Goal: Entertainment & Leisure: Consume media (video, audio)

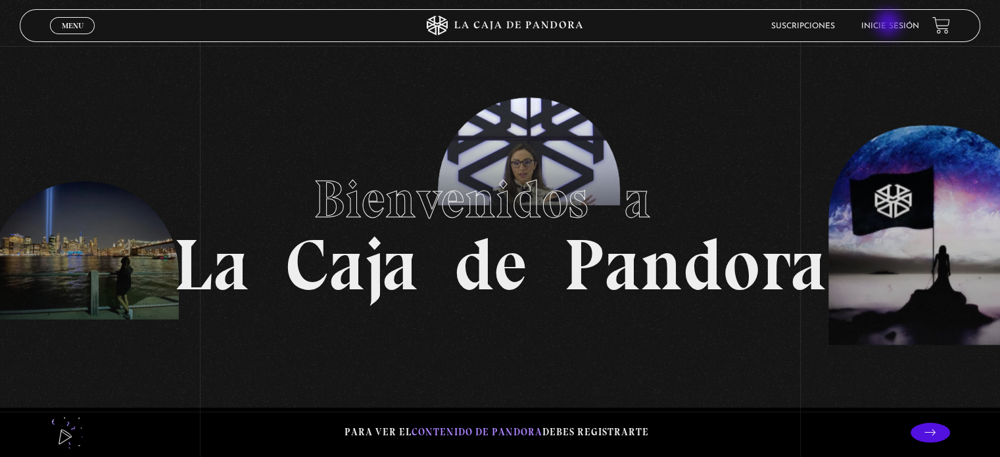
click at [889, 24] on link "Inicie sesión" at bounding box center [890, 26] width 58 height 8
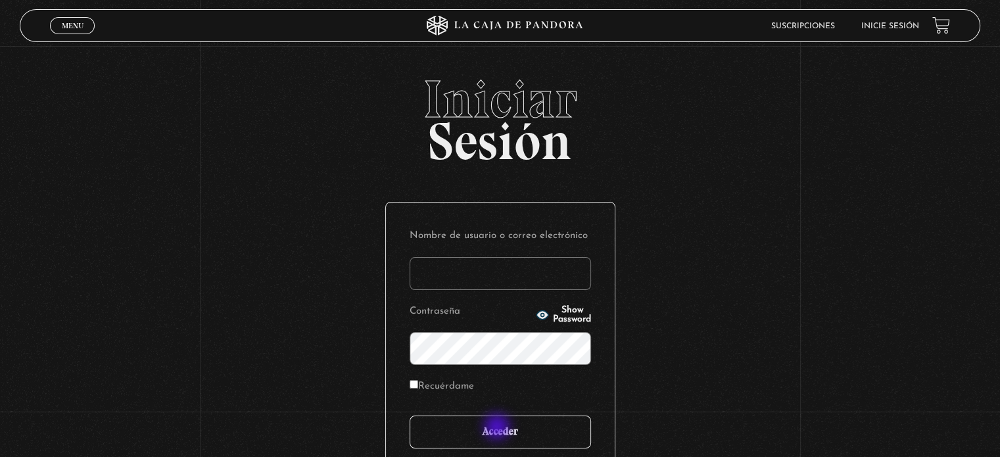
type input "[EMAIL_ADDRESS][PERSON_NAME][PERSON_NAME][DOMAIN_NAME]"
click at [508, 430] on input "Acceder" at bounding box center [500, 431] width 181 height 33
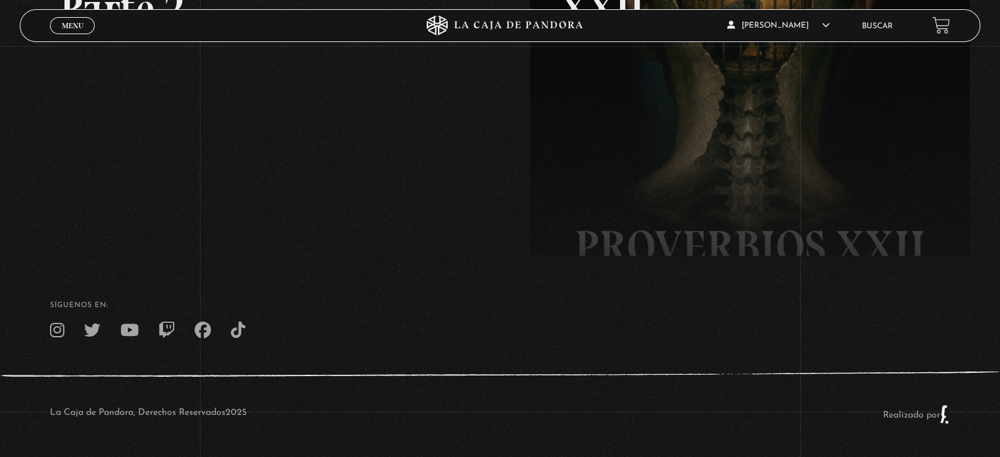
scroll to position [120, 0]
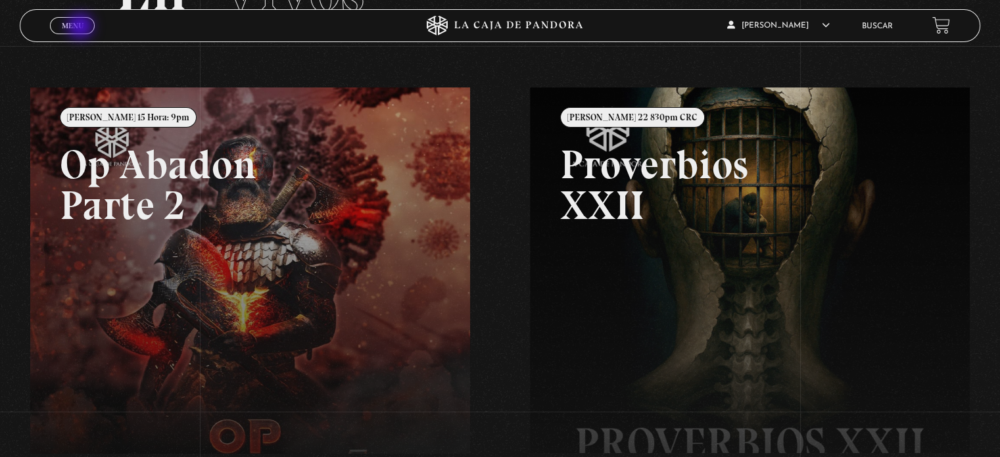
click at [82, 28] on span "Menu" at bounding box center [73, 26] width 22 height 8
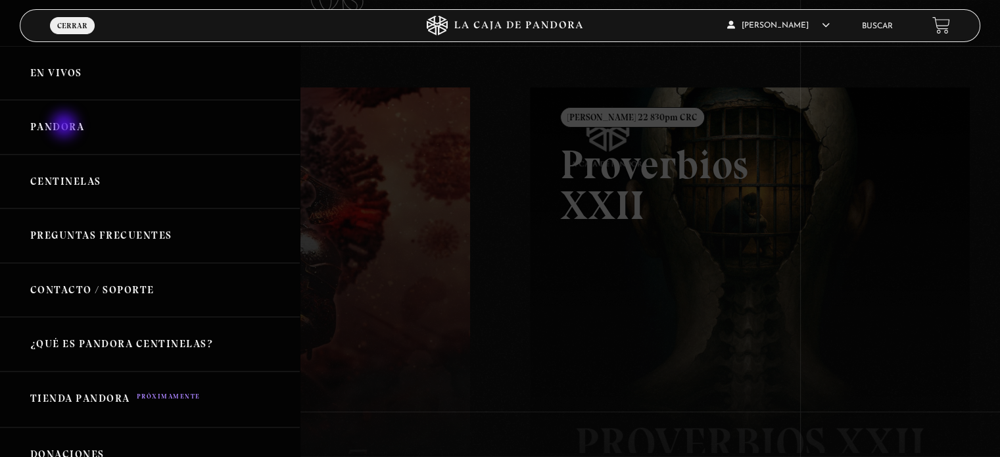
click at [66, 126] on link "Pandora" at bounding box center [150, 127] width 300 height 55
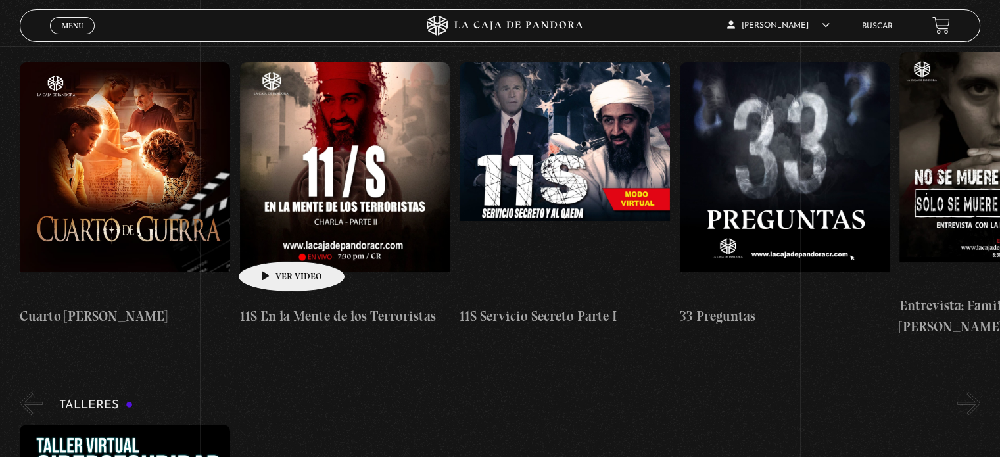
scroll to position [197, 0]
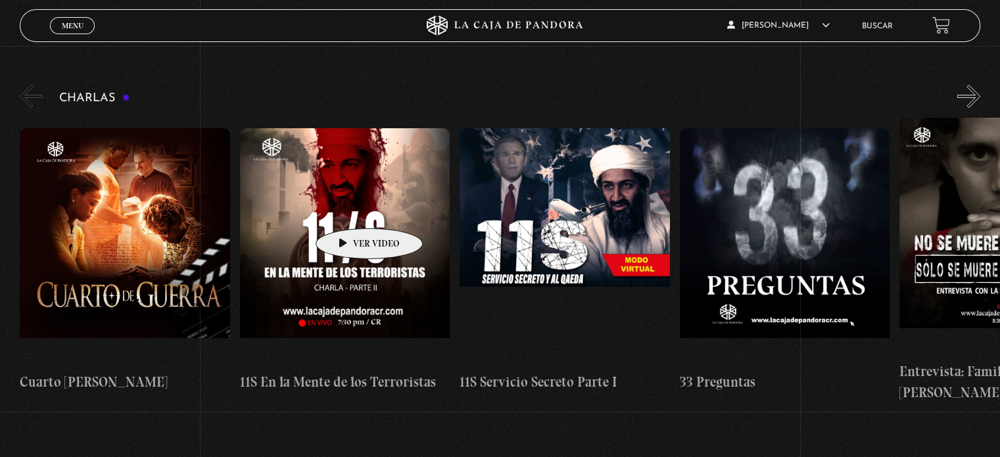
click at [348, 206] on figure at bounding box center [345, 246] width 210 height 237
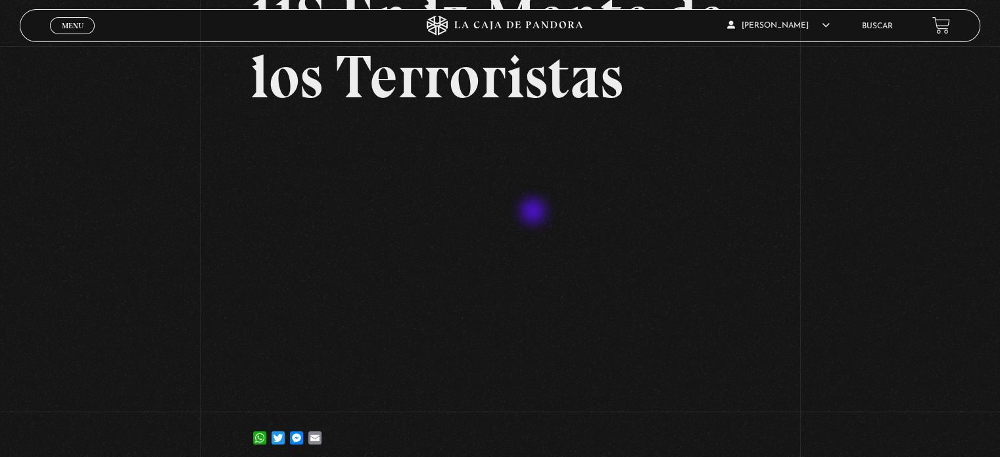
scroll to position [197, 0]
